Goal: Find specific page/section: Find specific page/section

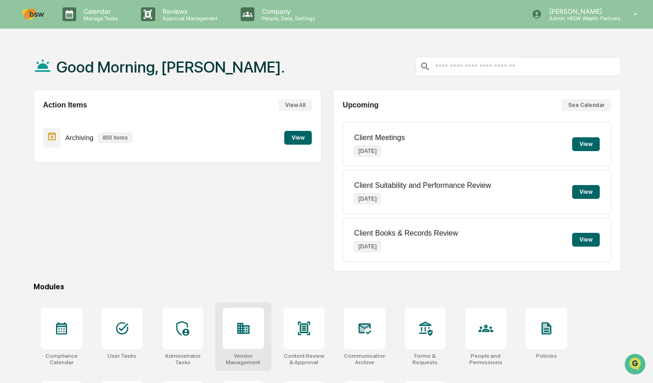
click at [239, 321] on div at bounding box center [243, 328] width 41 height 41
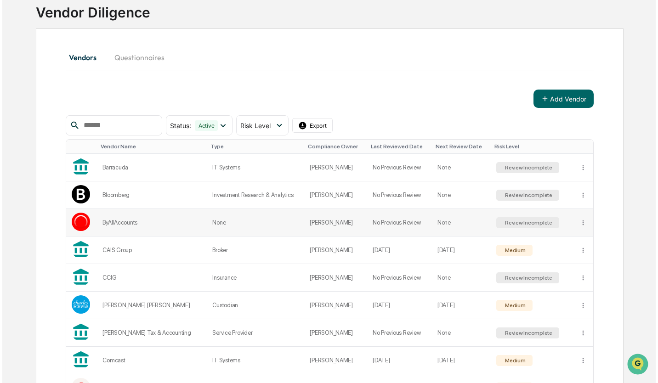
scroll to position [69, 0]
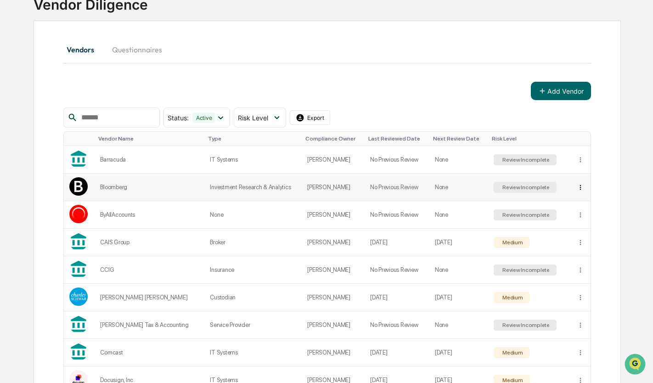
click at [579, 186] on html "Calendar Manage Tasks Reviews Approval Management Company People, Data, Setting…" at bounding box center [326, 122] width 653 height 383
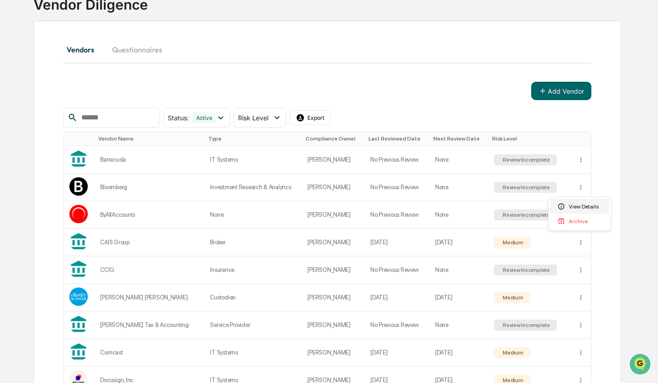
click at [577, 203] on div "View Details" at bounding box center [579, 206] width 59 height 15
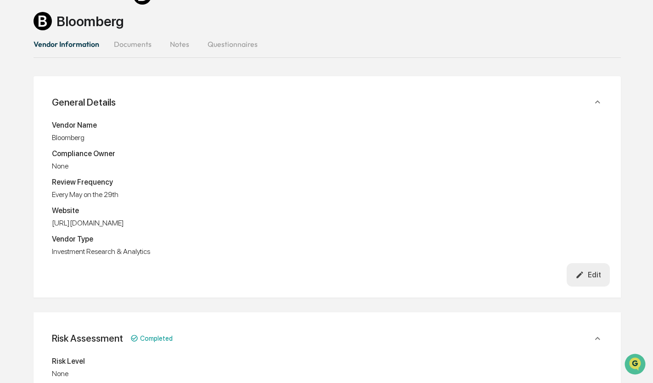
scroll to position [56, 0]
click at [584, 275] on icon "button" at bounding box center [579, 275] width 9 height 9
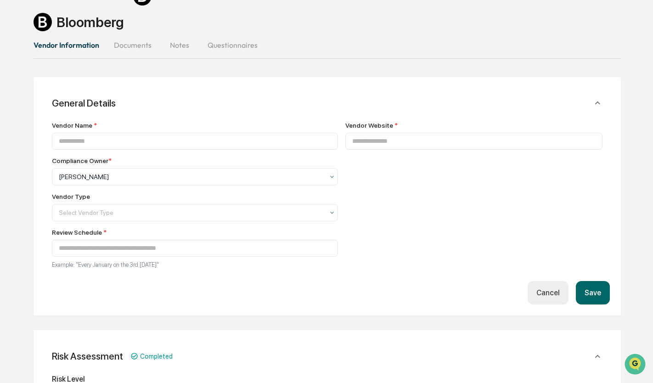
type input "*********"
type input "**********"
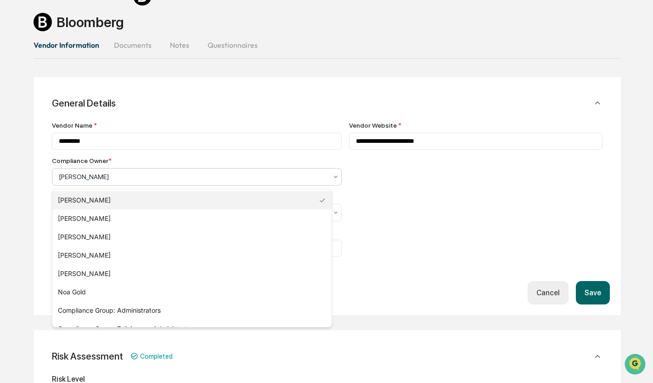
click at [157, 172] on div "[PERSON_NAME]" at bounding box center [193, 176] width 278 height 13
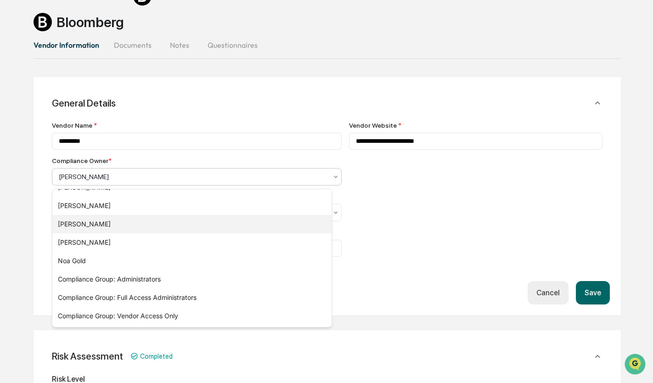
scroll to position [0, 0]
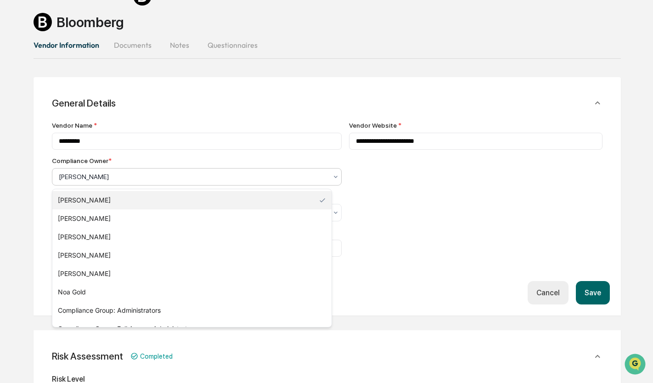
click at [262, 93] on div "General Details" at bounding box center [328, 103] width 566 height 30
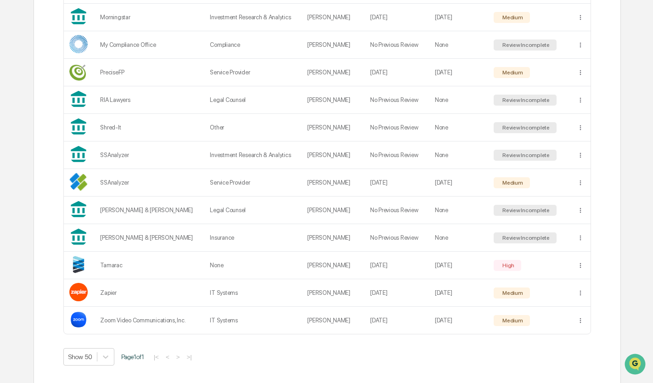
scroll to position [681, 0]
